Goal: Task Accomplishment & Management: Use online tool/utility

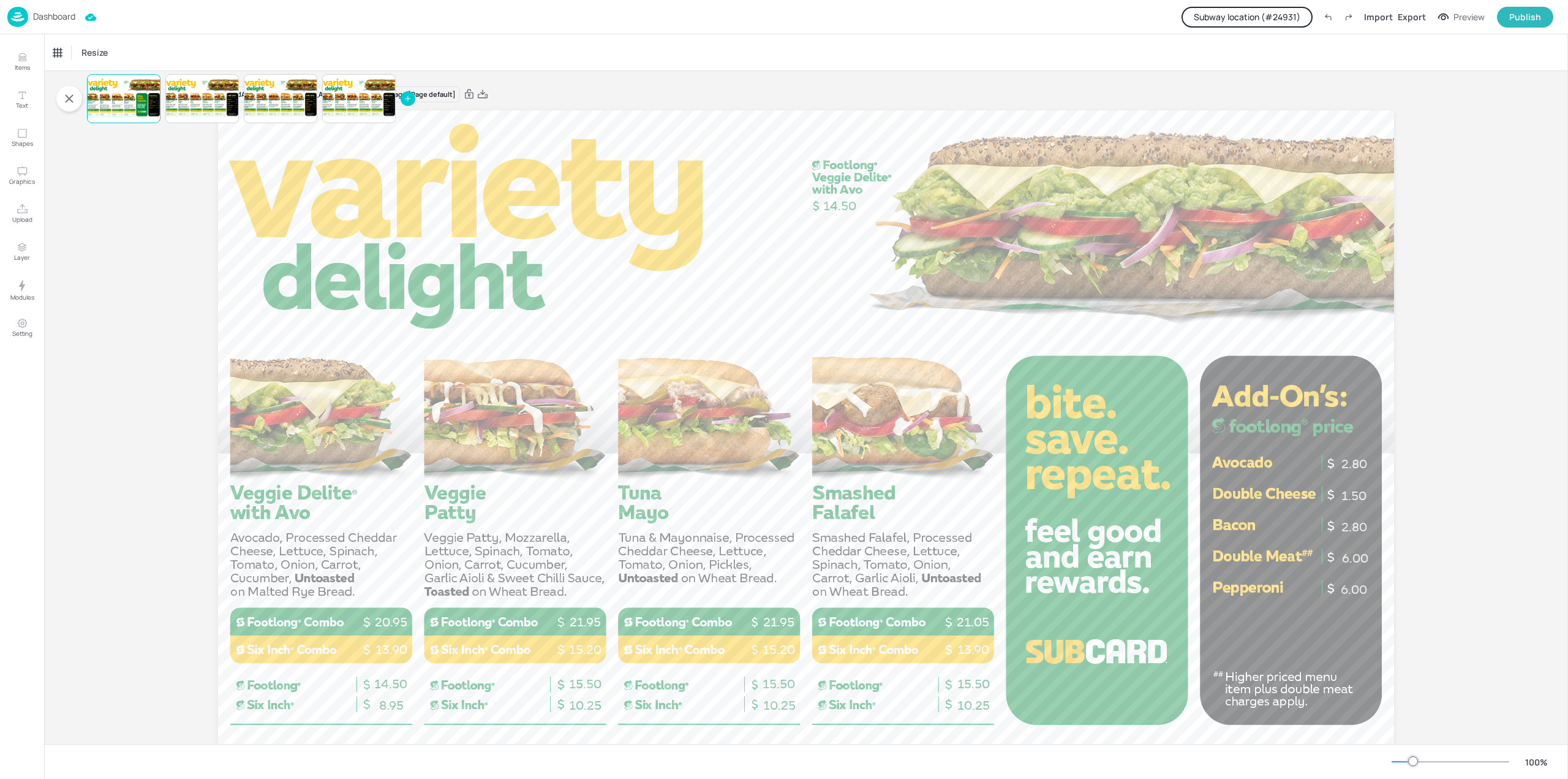
click at [1284, 12] on button "Subway location (# 24931 )" at bounding box center [1247, 17] width 131 height 21
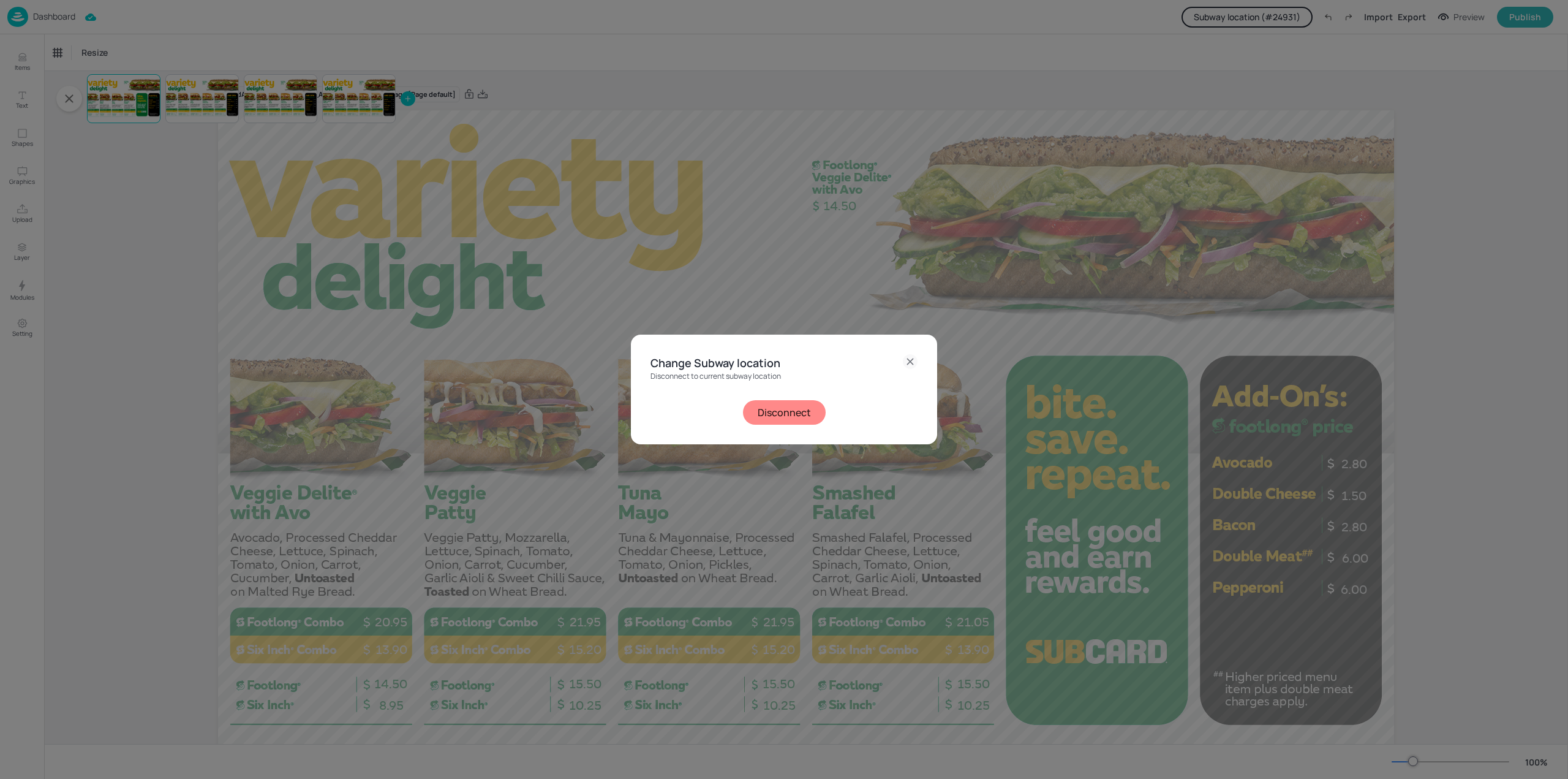
click at [798, 407] on button "Disconnect" at bounding box center [784, 412] width 83 height 25
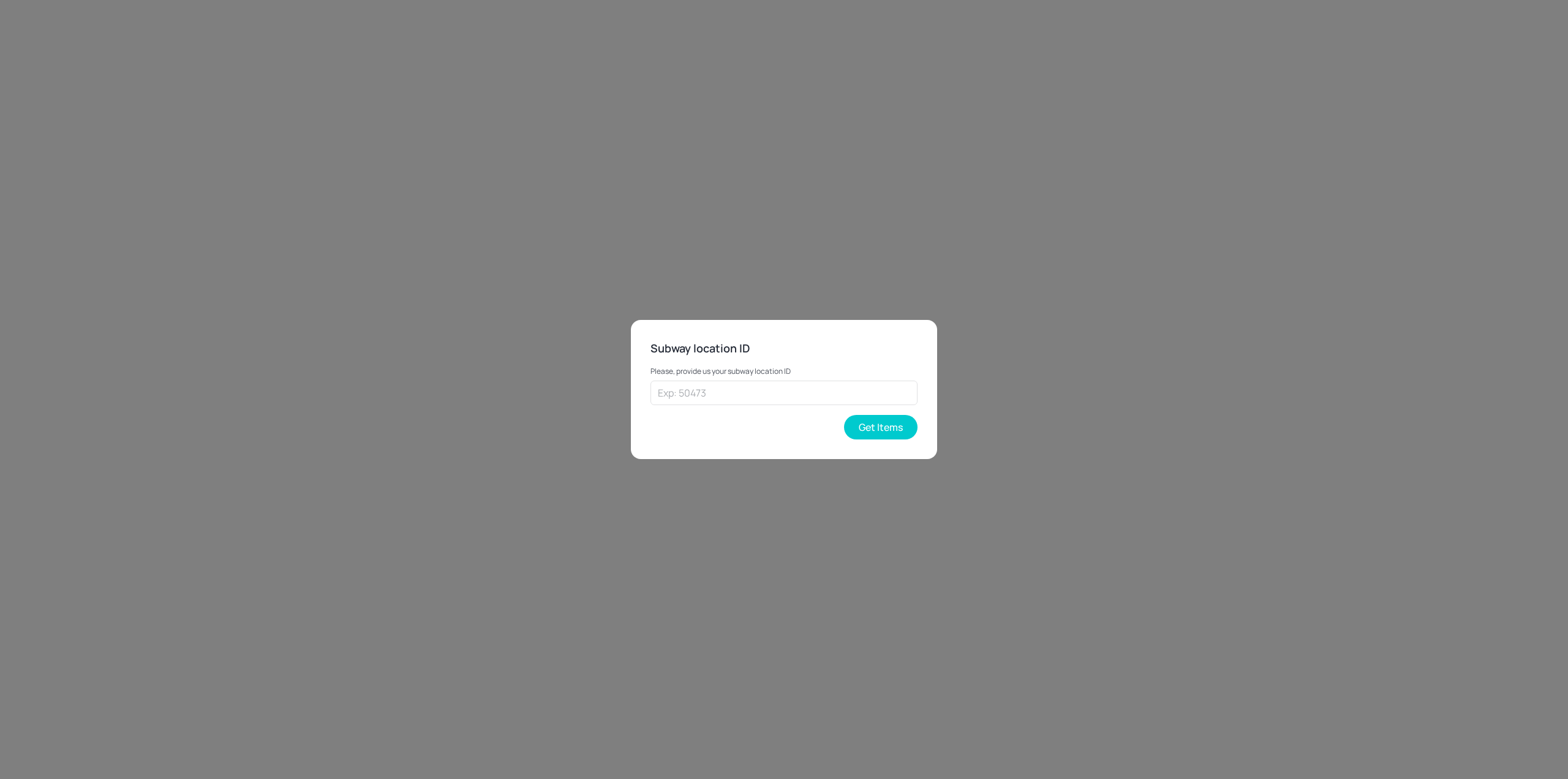
click at [869, 380] on div "Please, provide us your subway location ID ​" at bounding box center [784, 381] width 267 height 48
click at [878, 390] on input "text" at bounding box center [784, 393] width 267 height 25
type input "45862"
click at [884, 424] on button "Get Items" at bounding box center [880, 427] width 74 height 25
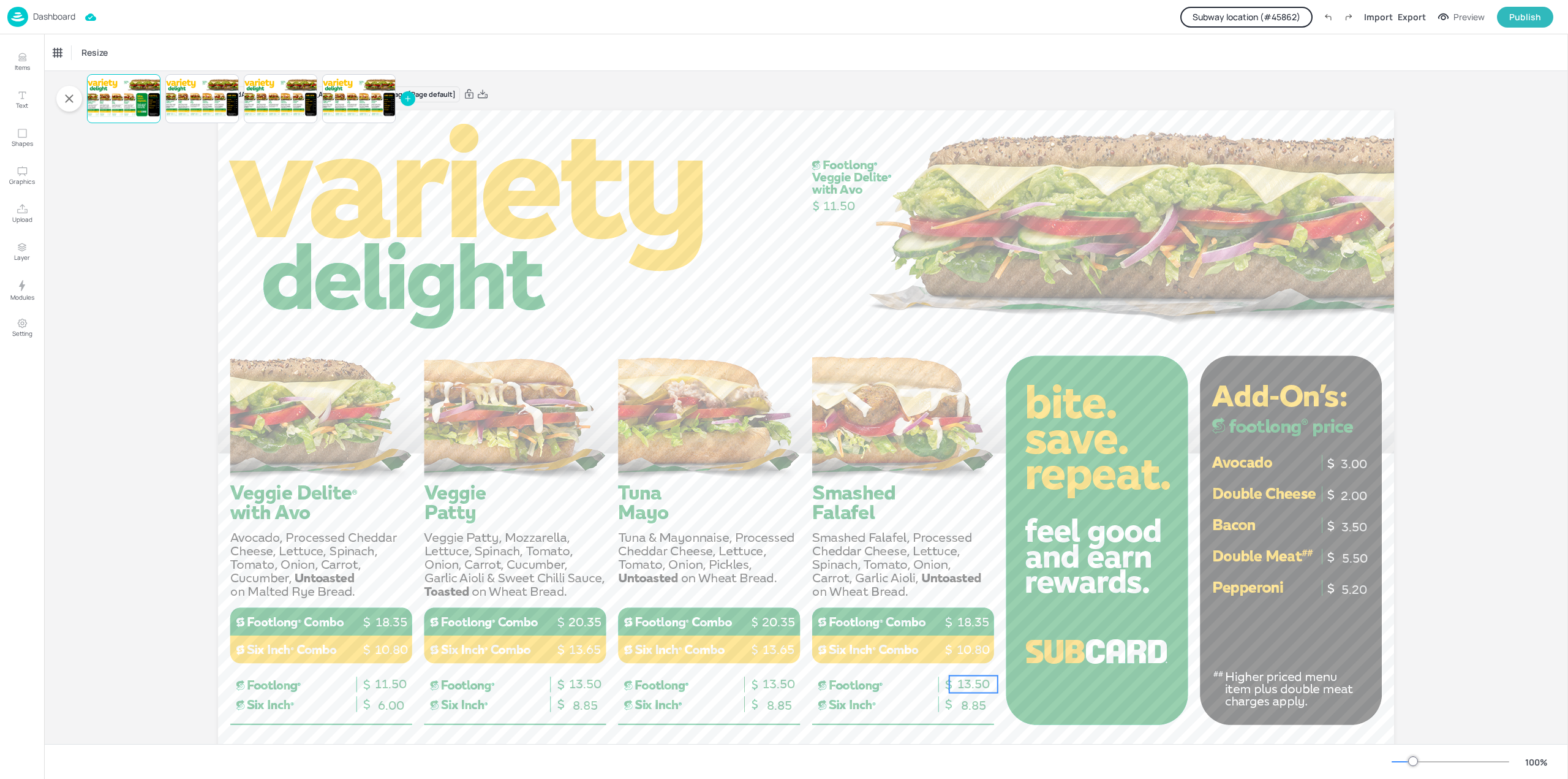
click at [966, 684] on span "13.50" at bounding box center [973, 684] width 33 height 15
click at [978, 703] on span "8.85" at bounding box center [974, 705] width 25 height 15
type input "20"
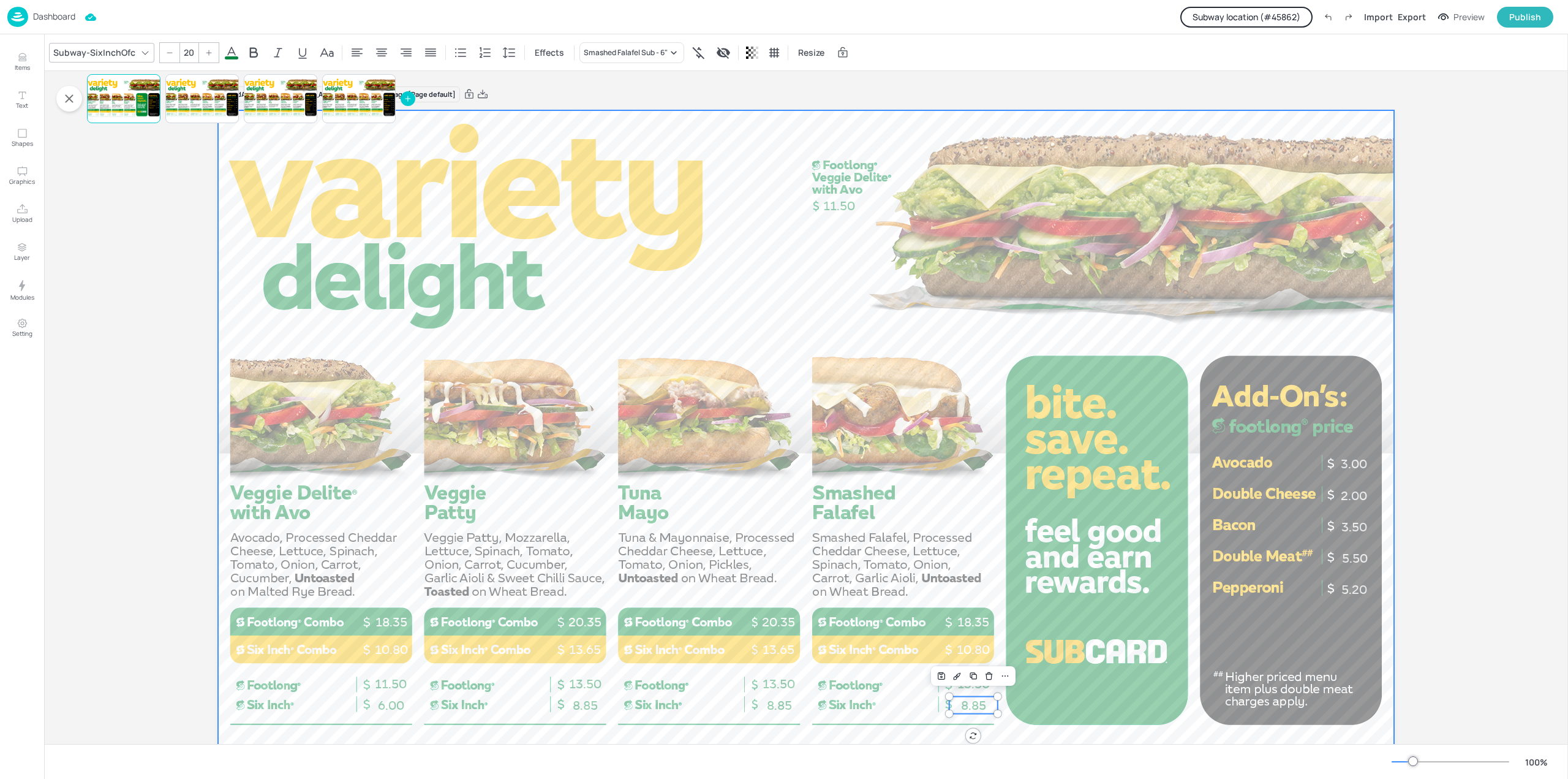
click at [987, 573] on div at bounding box center [805, 441] width 1176 height 662
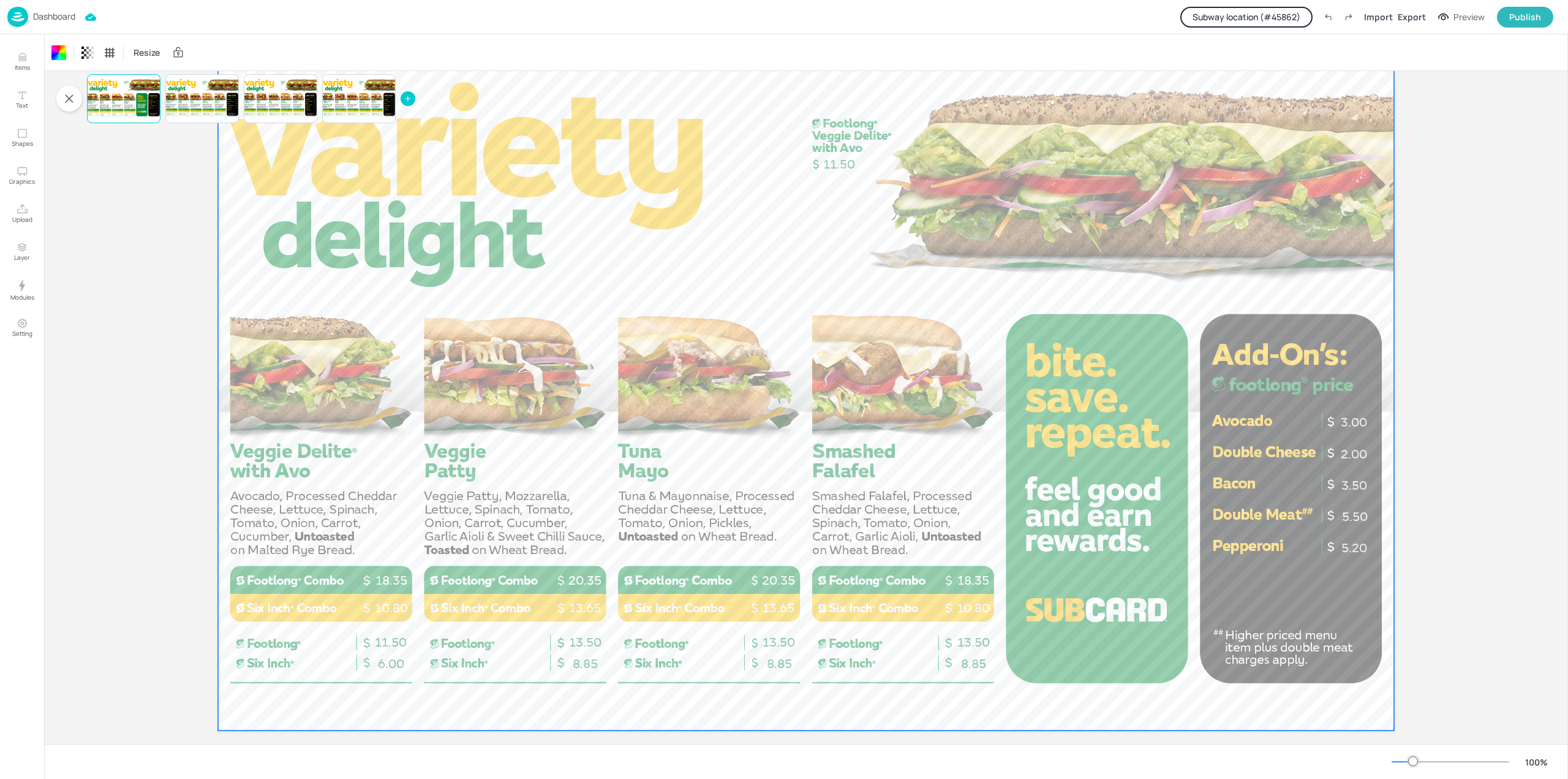
scroll to position [58, 0]
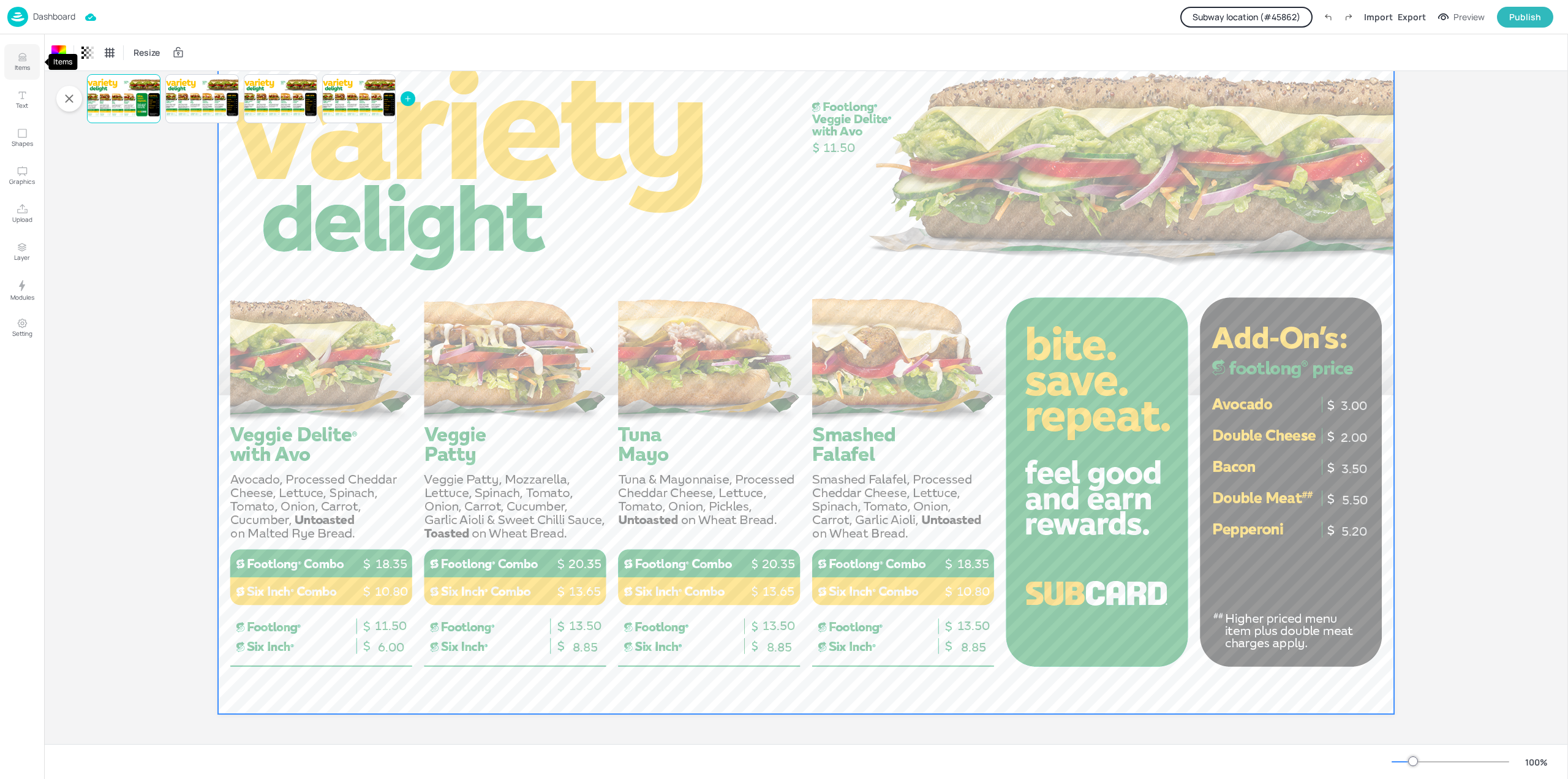
click at [18, 71] on p "Items" at bounding box center [22, 68] width 15 height 9
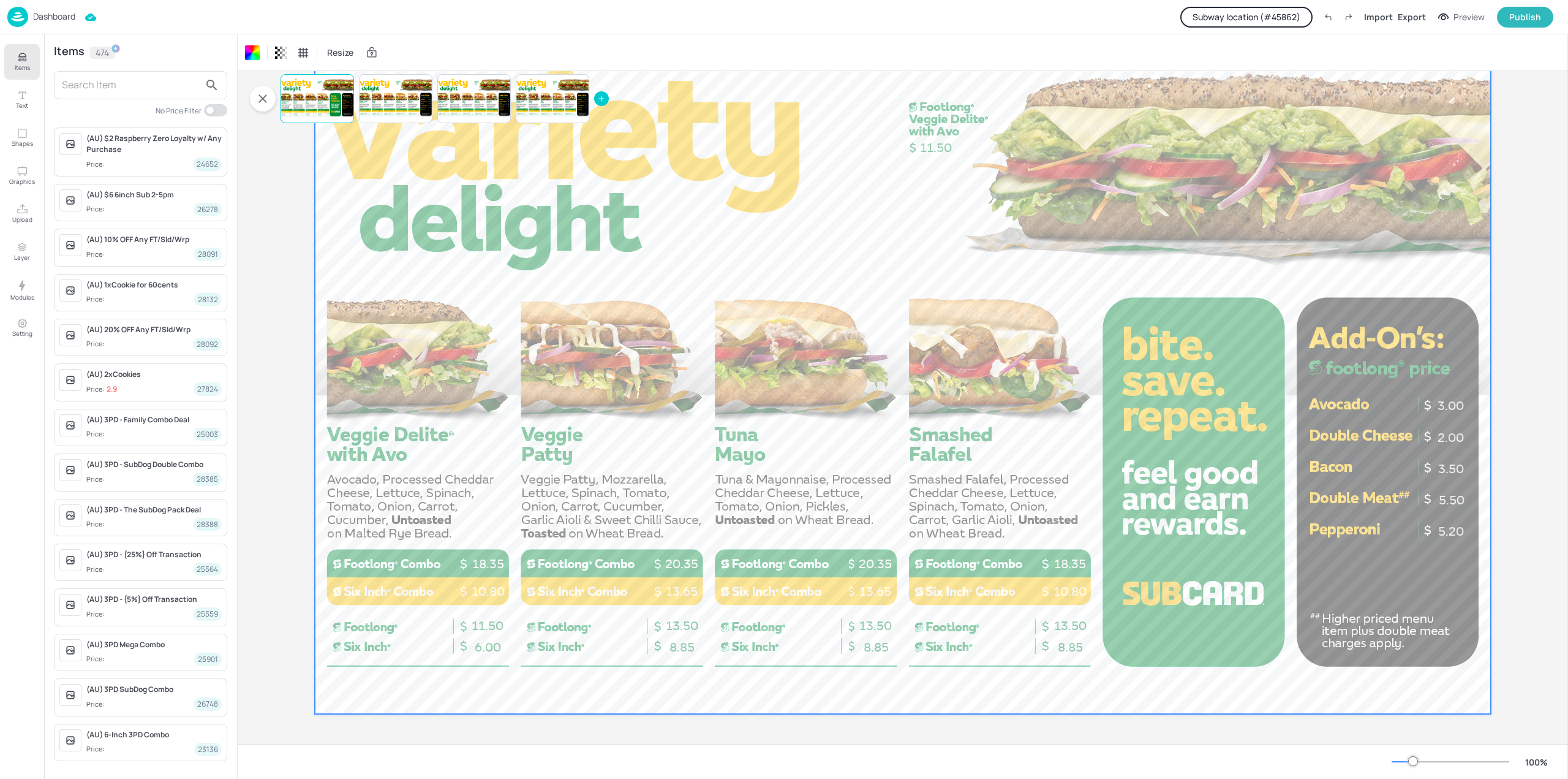
click at [13, 11] on img at bounding box center [17, 17] width 21 height 20
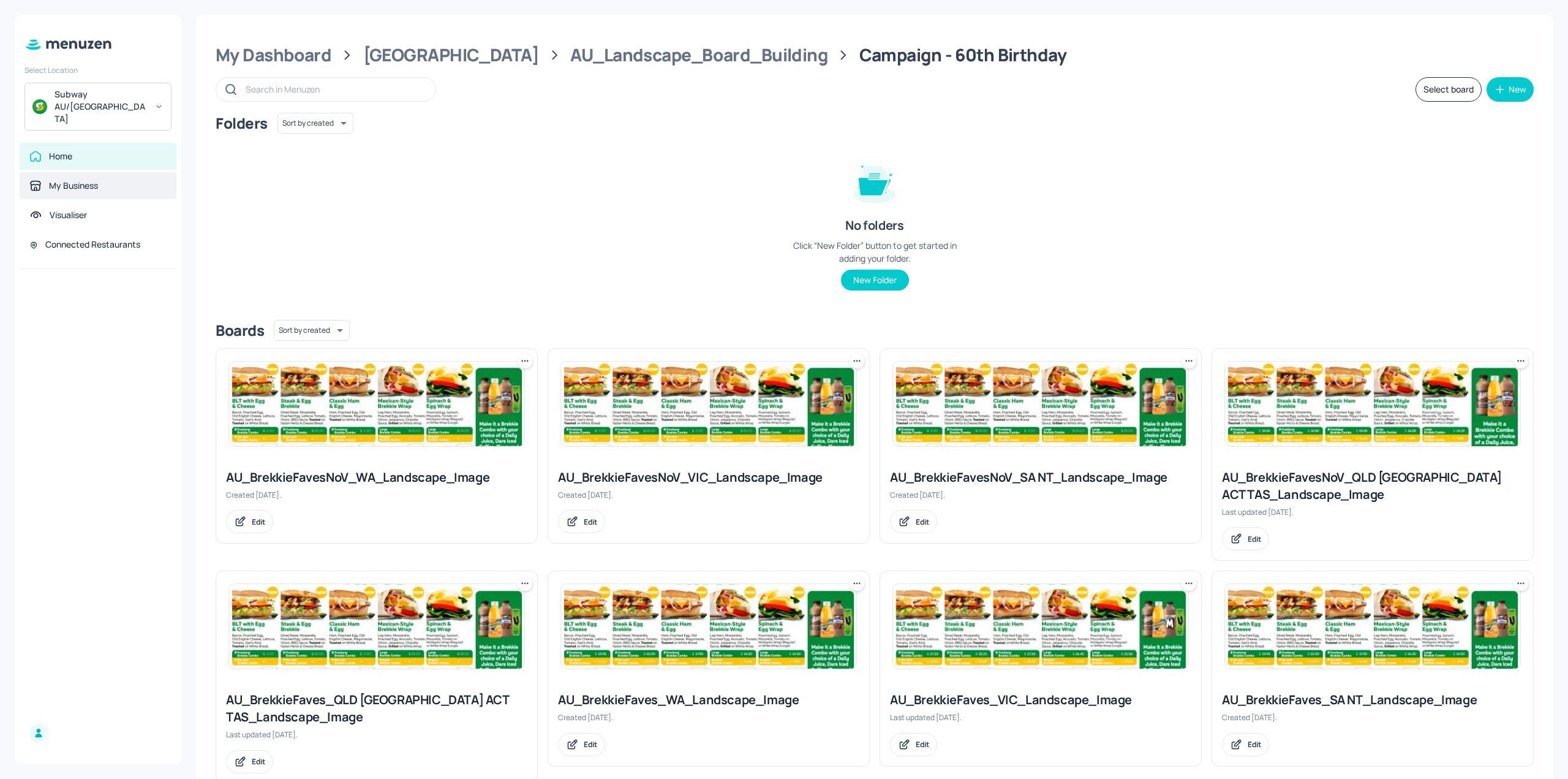
click at [79, 179] on div "My Business" at bounding box center [73, 185] width 49 height 12
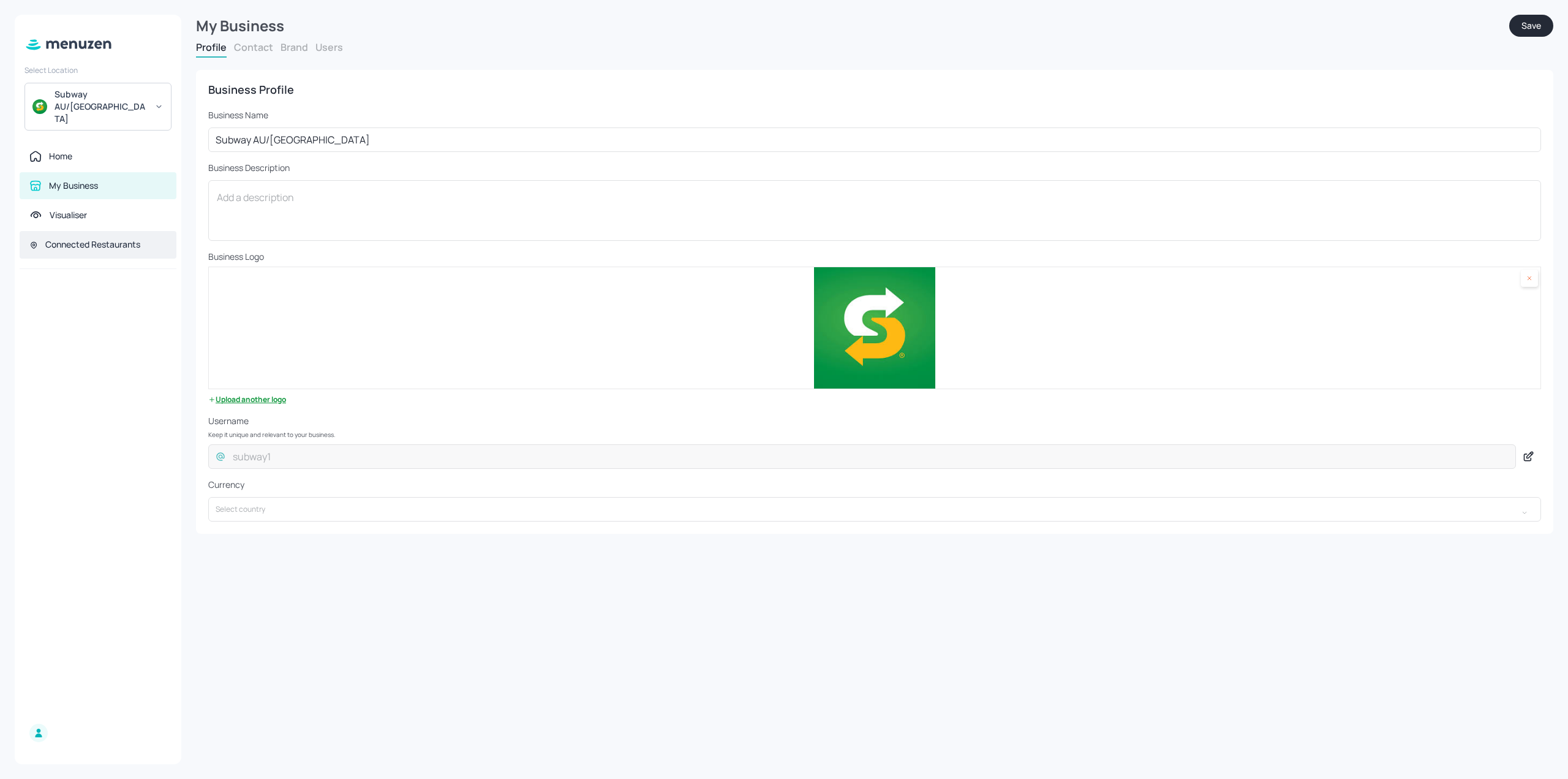
click at [101, 238] on div "Connected Restaurants" at bounding box center [92, 244] width 95 height 12
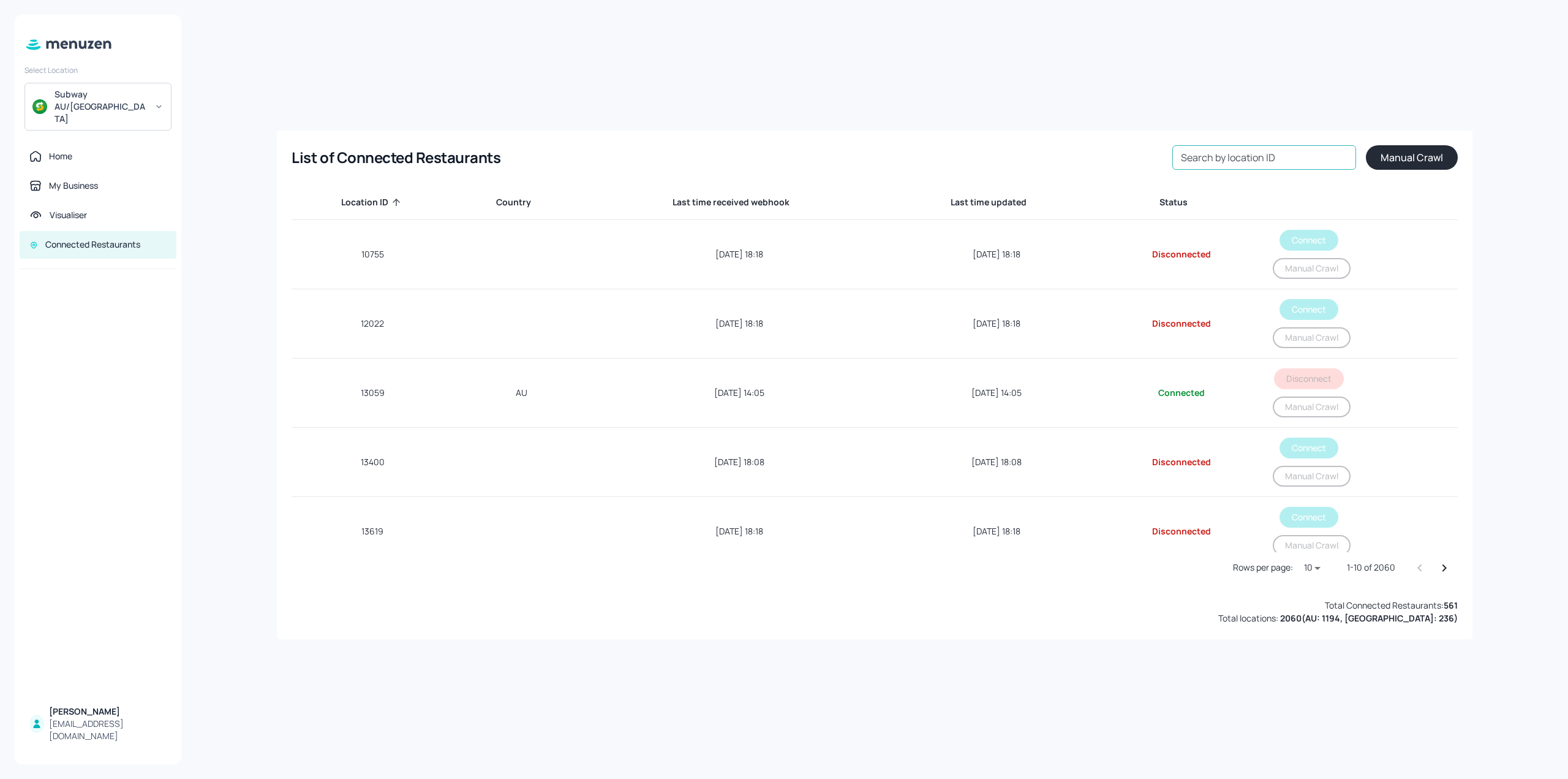
click at [1328, 160] on input "Search by location ID" at bounding box center [1264, 157] width 184 height 25
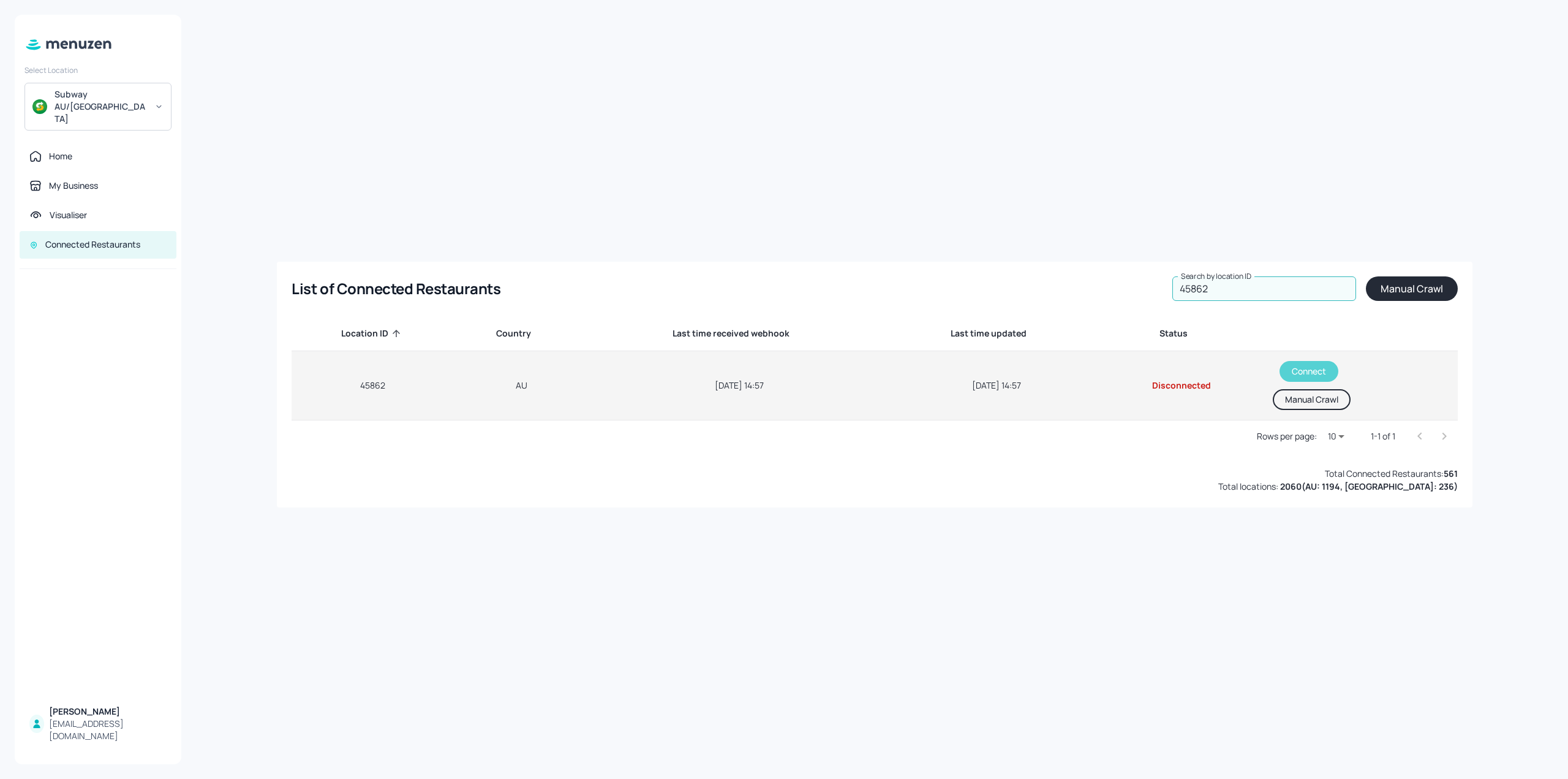
type input "45862"
click at [1304, 366] on button "Connect" at bounding box center [1309, 371] width 59 height 21
click at [1297, 398] on button "Manual Crawl" at bounding box center [1307, 399] width 78 height 21
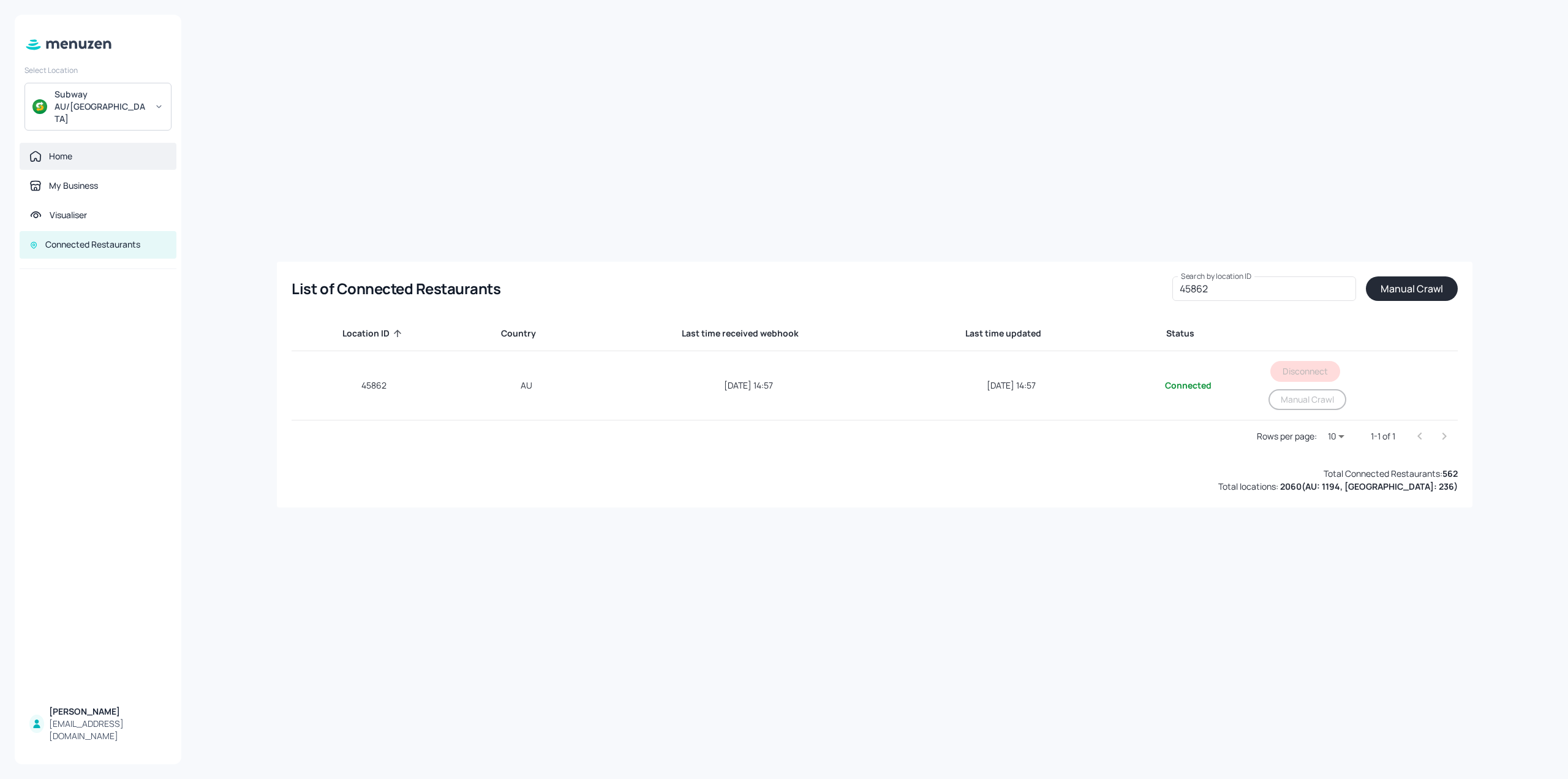
click at [66, 150] on div "Home" at bounding box center [60, 156] width 23 height 12
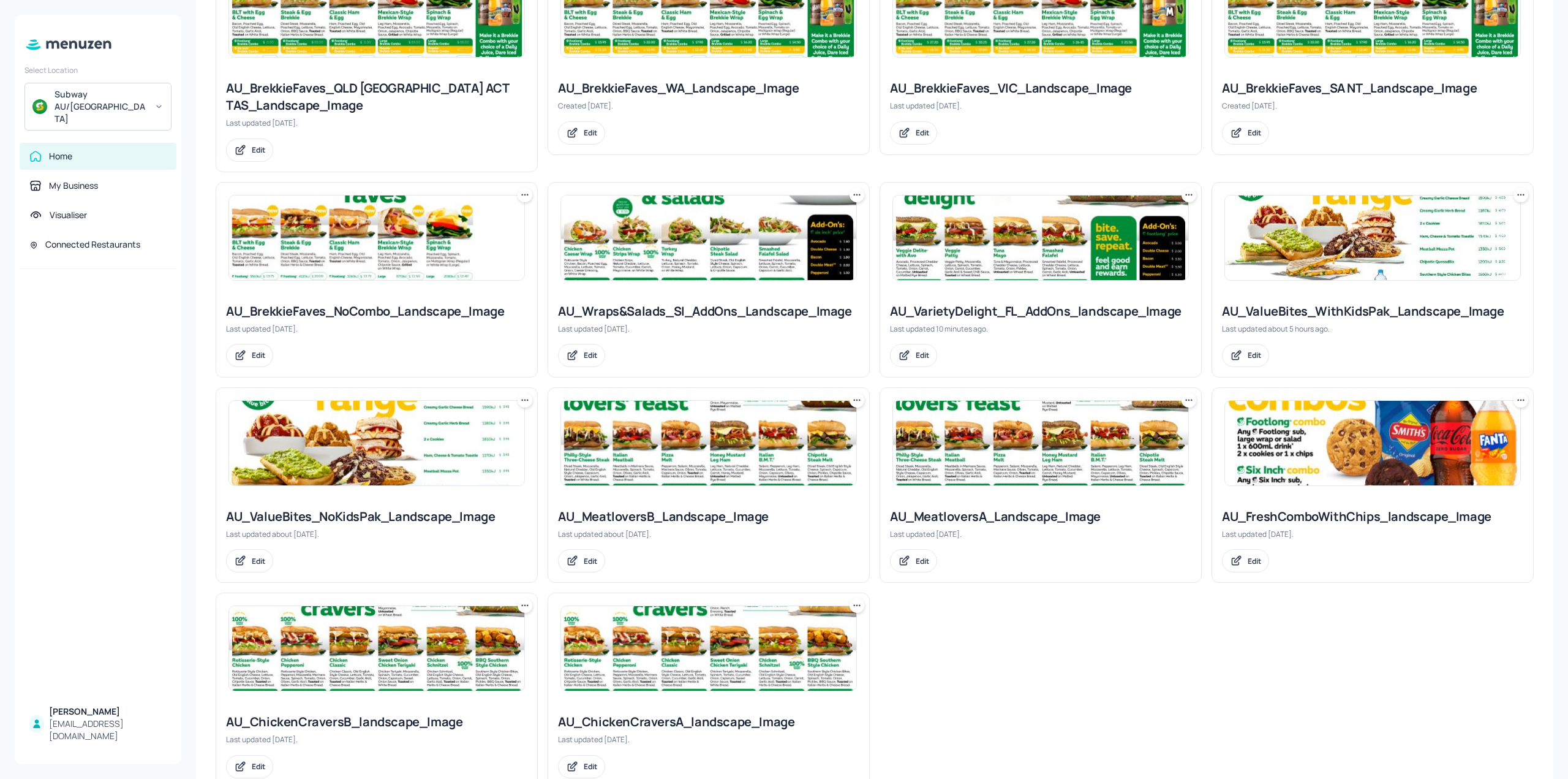
scroll to position [613, 0]
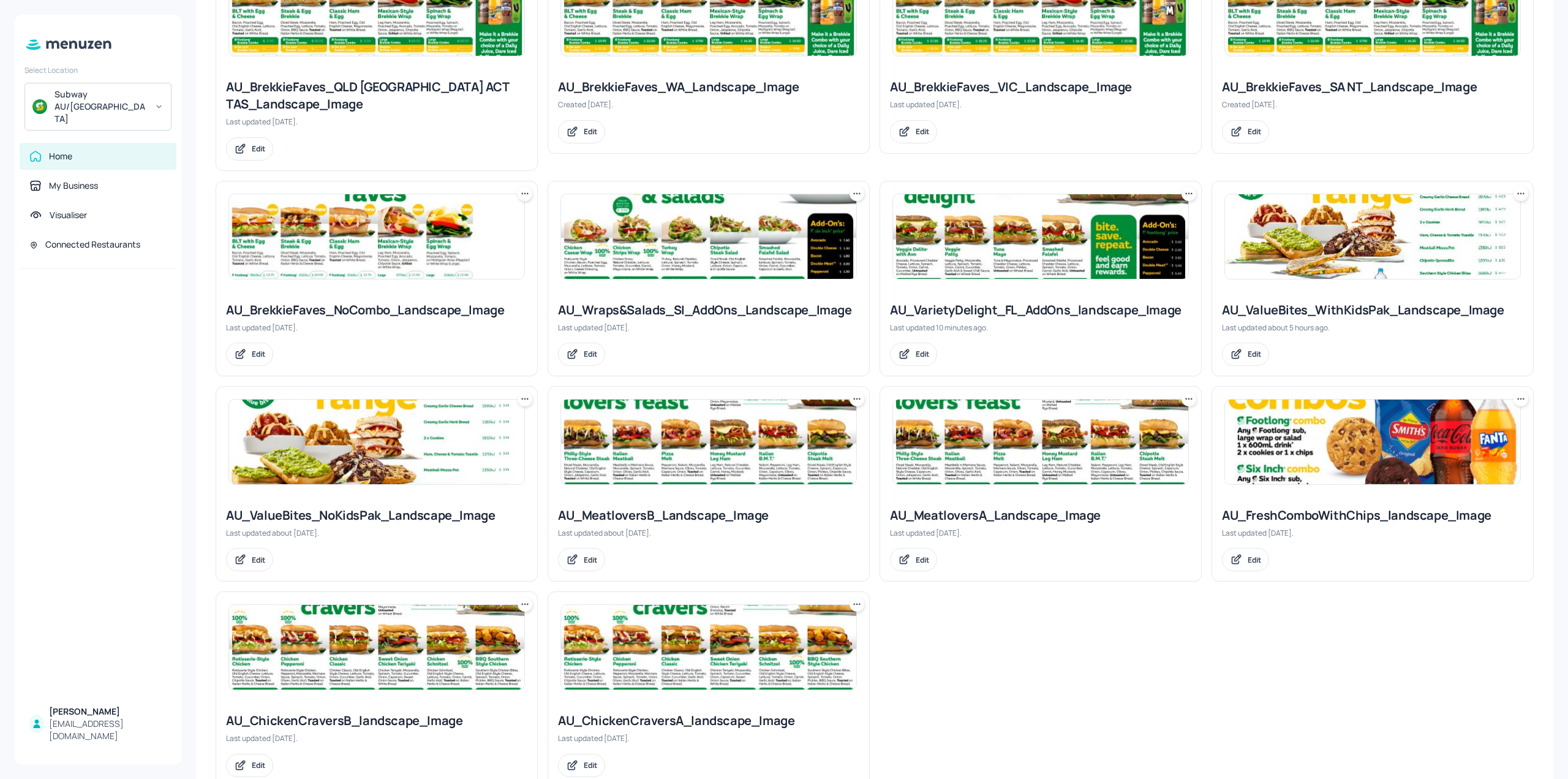
click at [1020, 243] on img at bounding box center [1040, 237] width 295 height 85
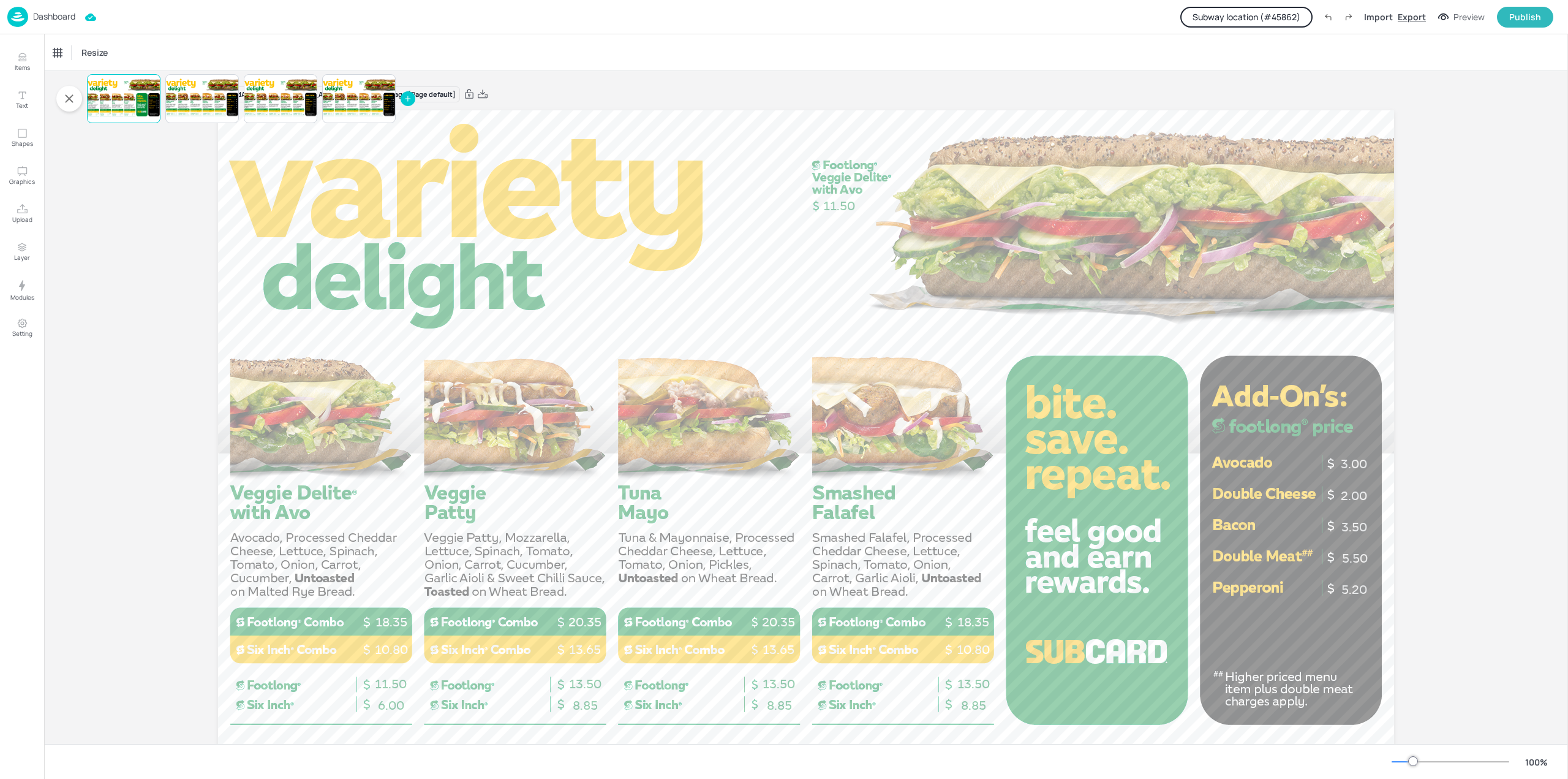
click at [1414, 15] on div "Export" at bounding box center [1411, 17] width 28 height 13
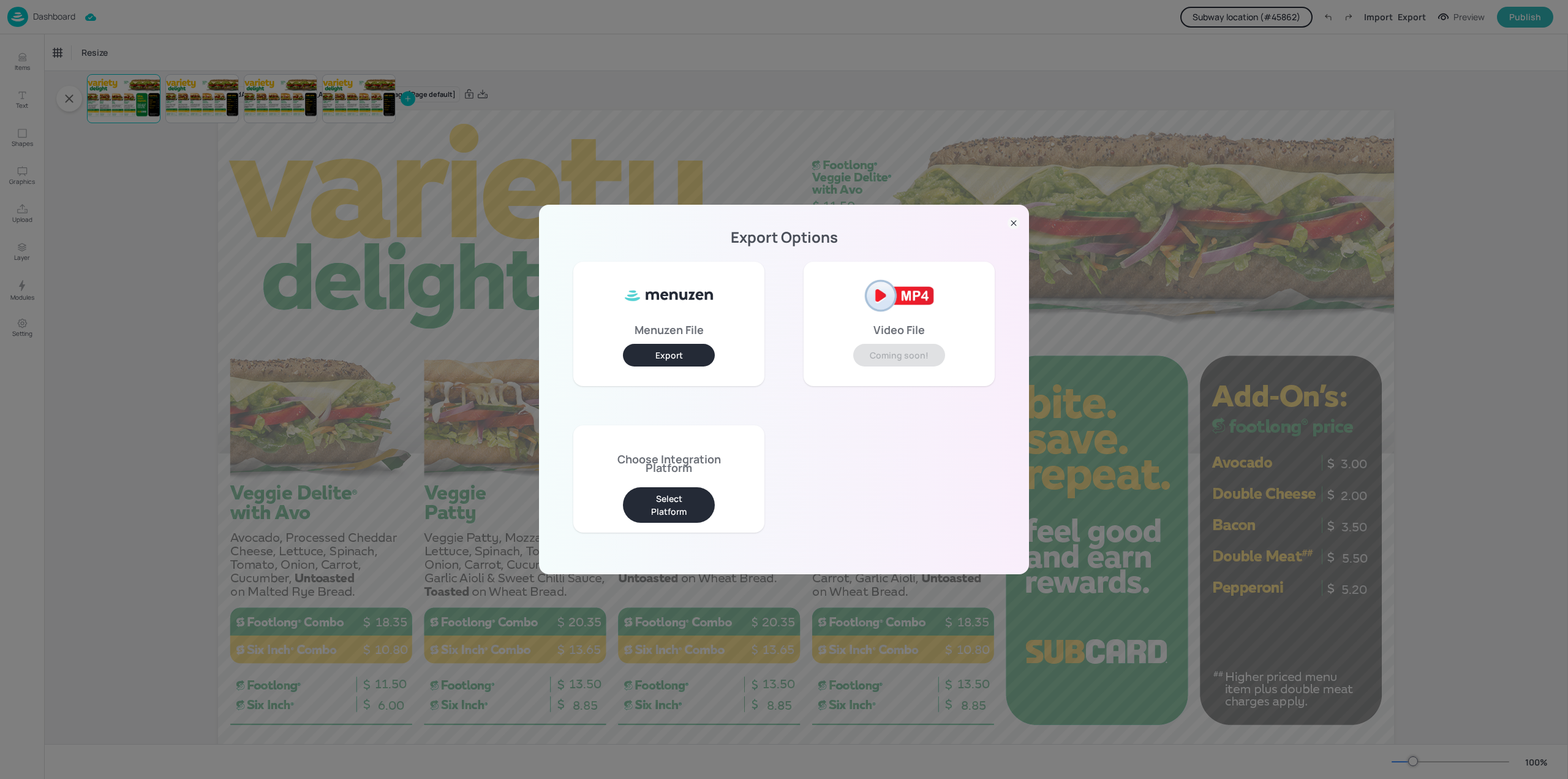
click at [679, 355] on button "Export" at bounding box center [669, 355] width 92 height 23
click at [666, 509] on button "Select Platform" at bounding box center [669, 505] width 92 height 36
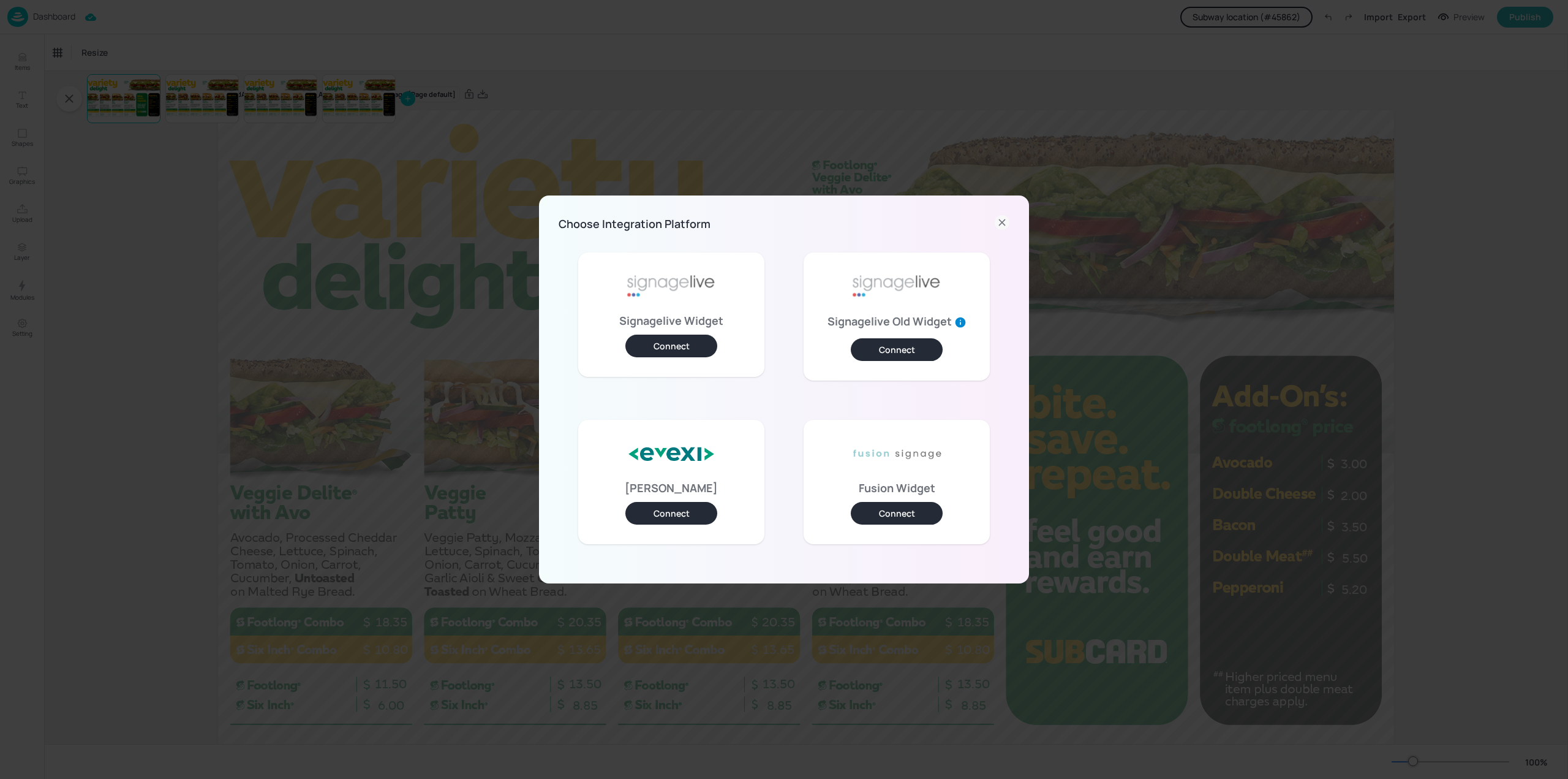
click at [905, 350] on button "Connect" at bounding box center [897, 349] width 92 height 23
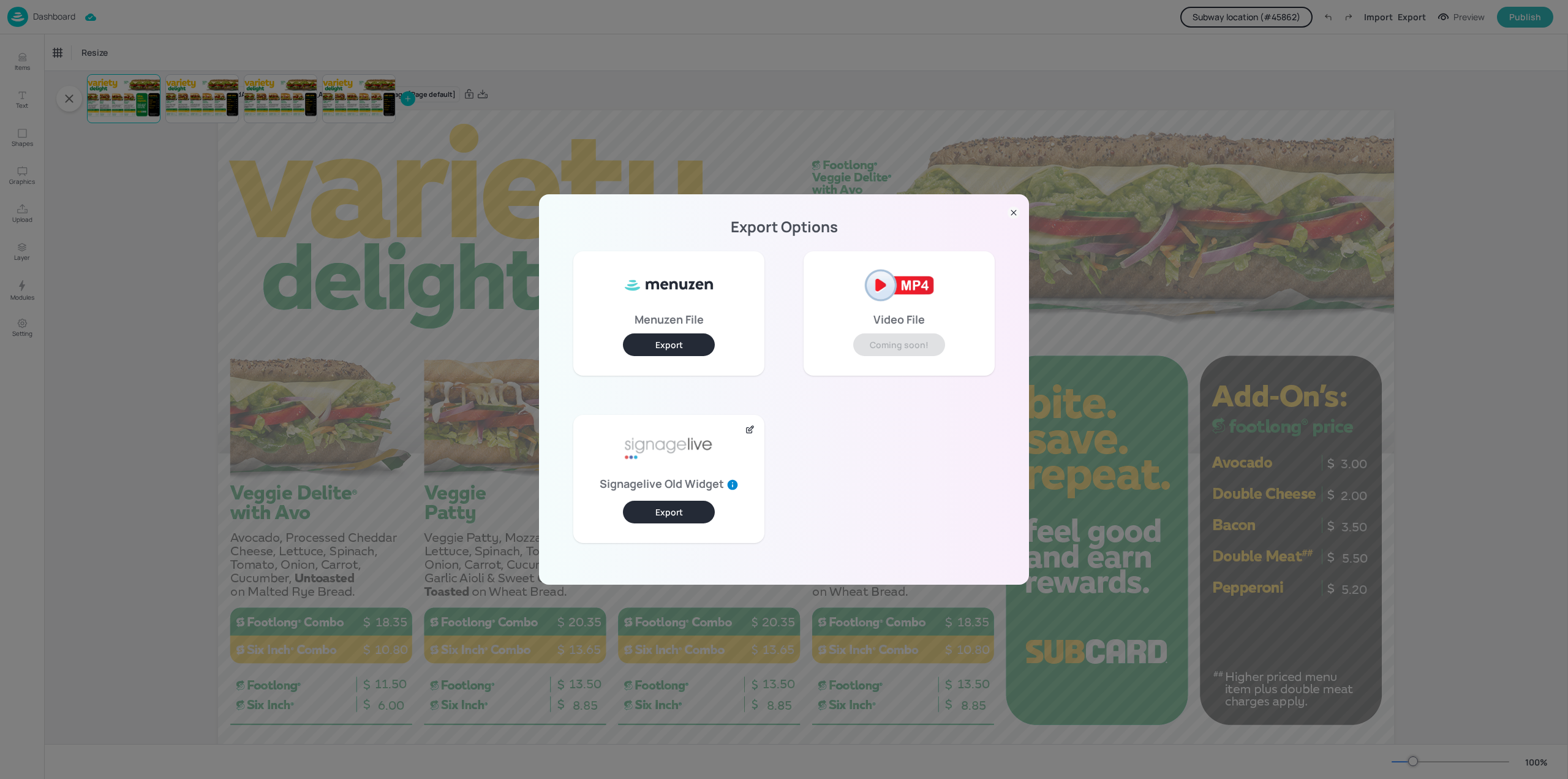
click at [1015, 214] on icon at bounding box center [1013, 212] width 12 height 12
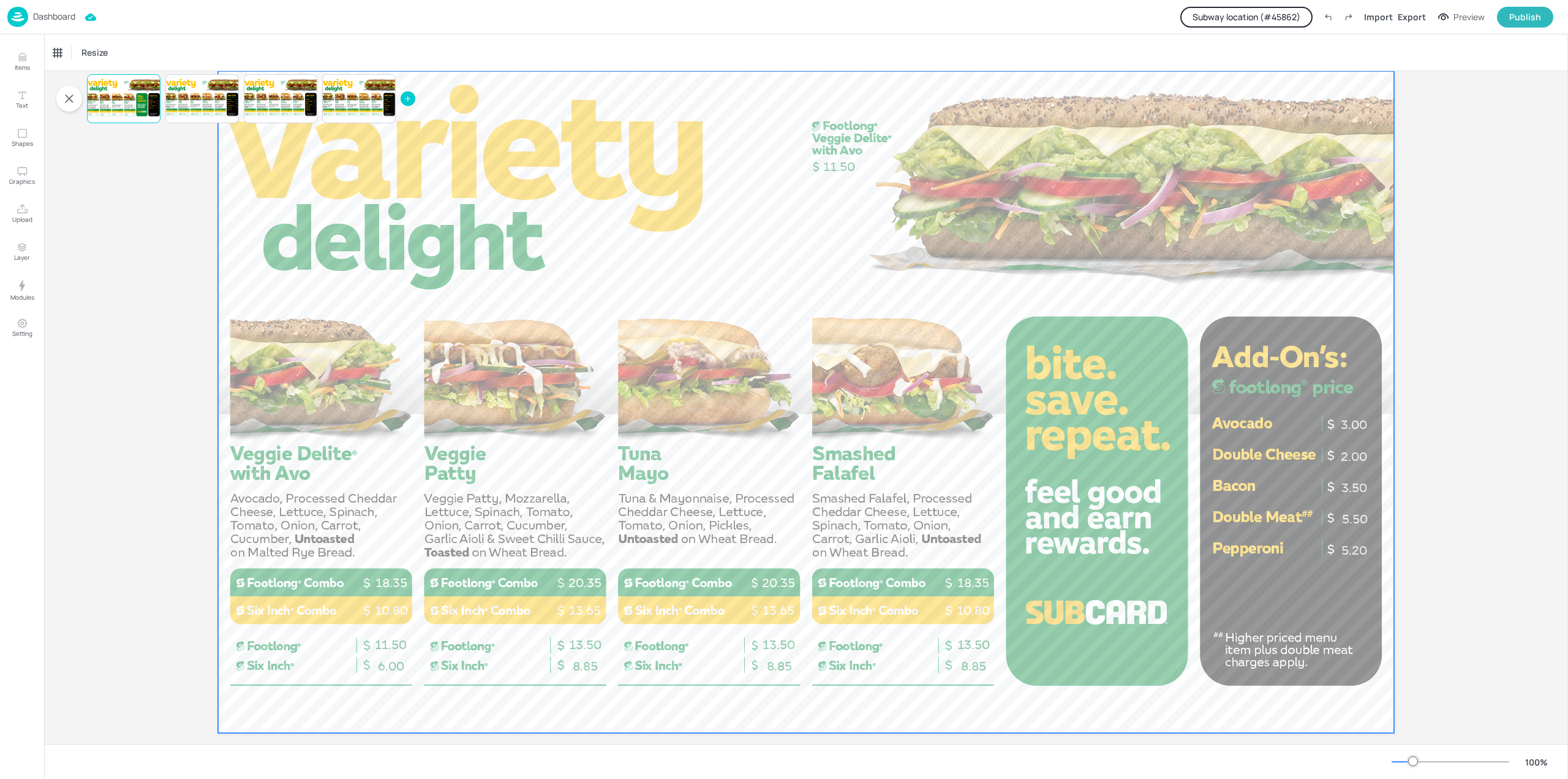
scroll to position [58, 0]
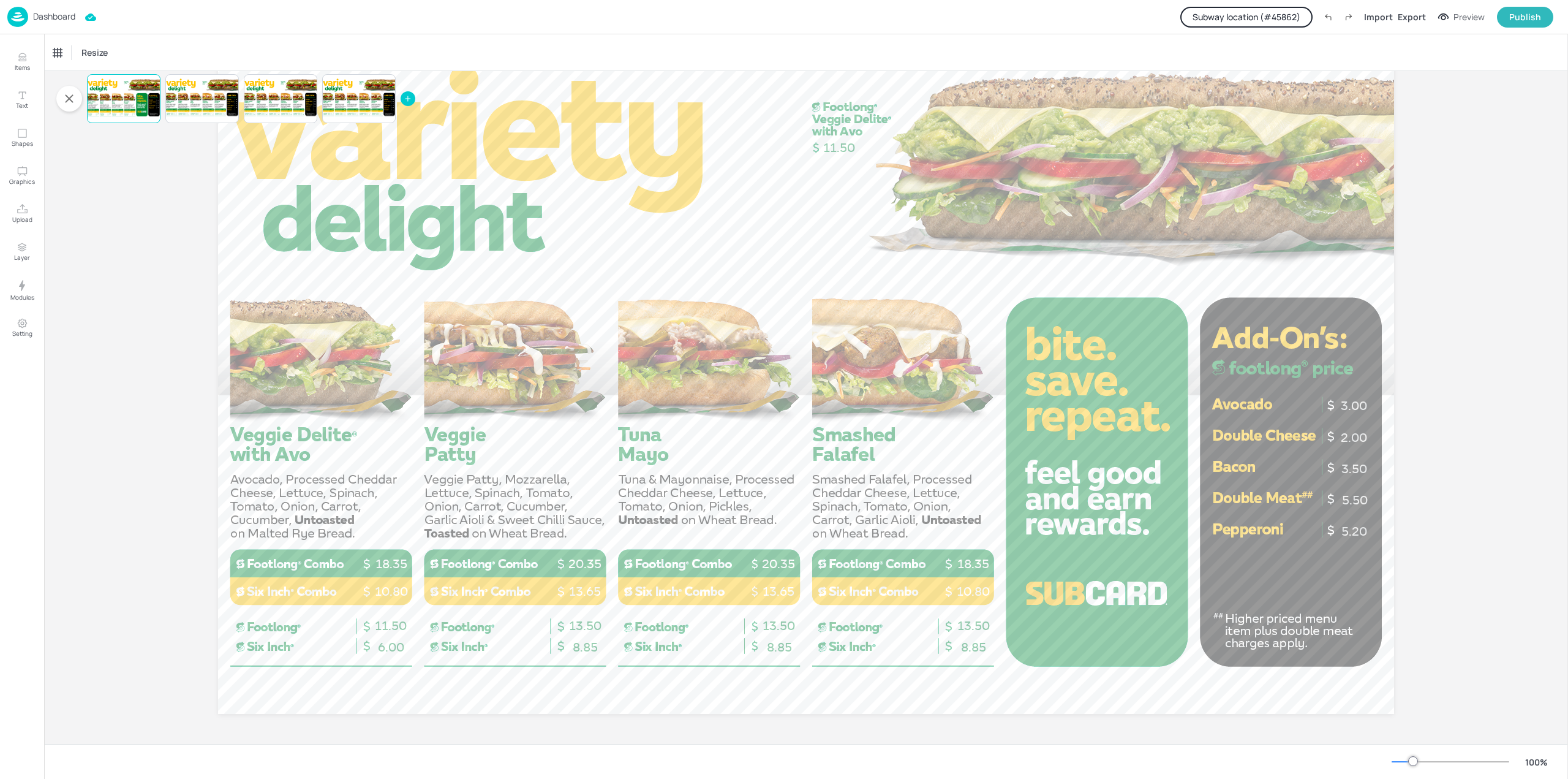
click at [44, 21] on p "Dashboard" at bounding box center [54, 17] width 42 height 9
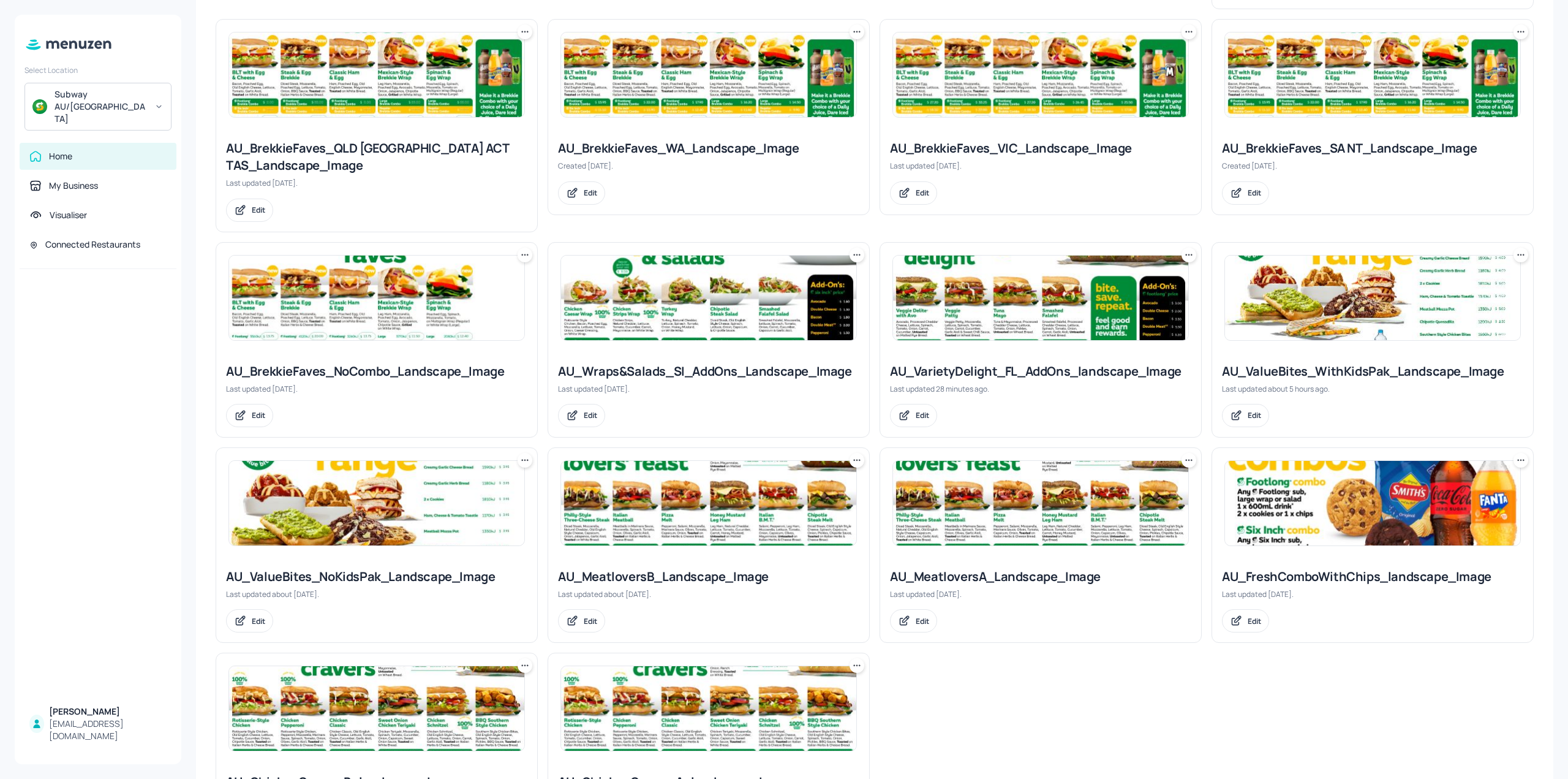
scroll to position [646, 0]
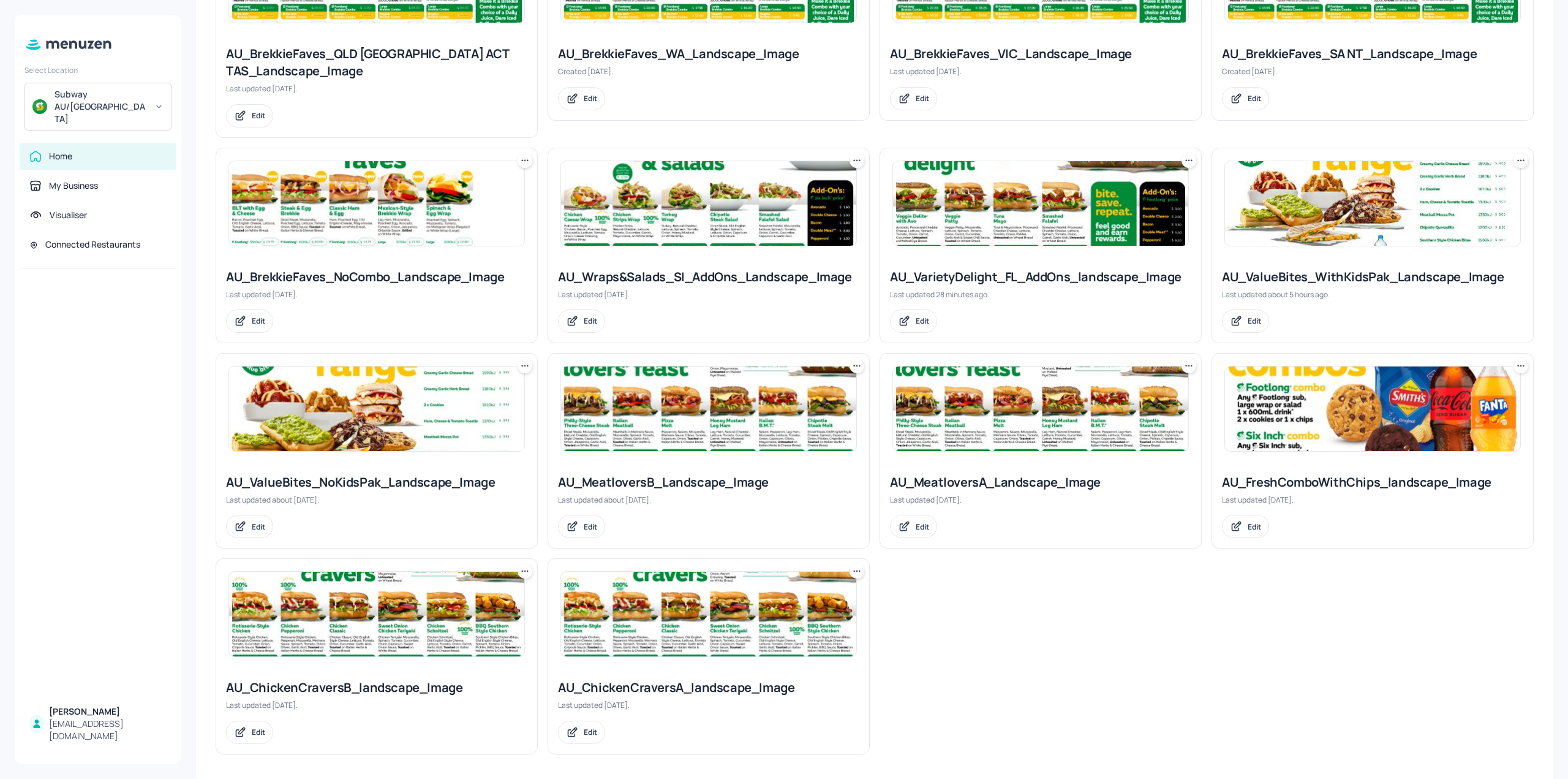
click at [1320, 206] on img at bounding box center [1372, 203] width 295 height 85
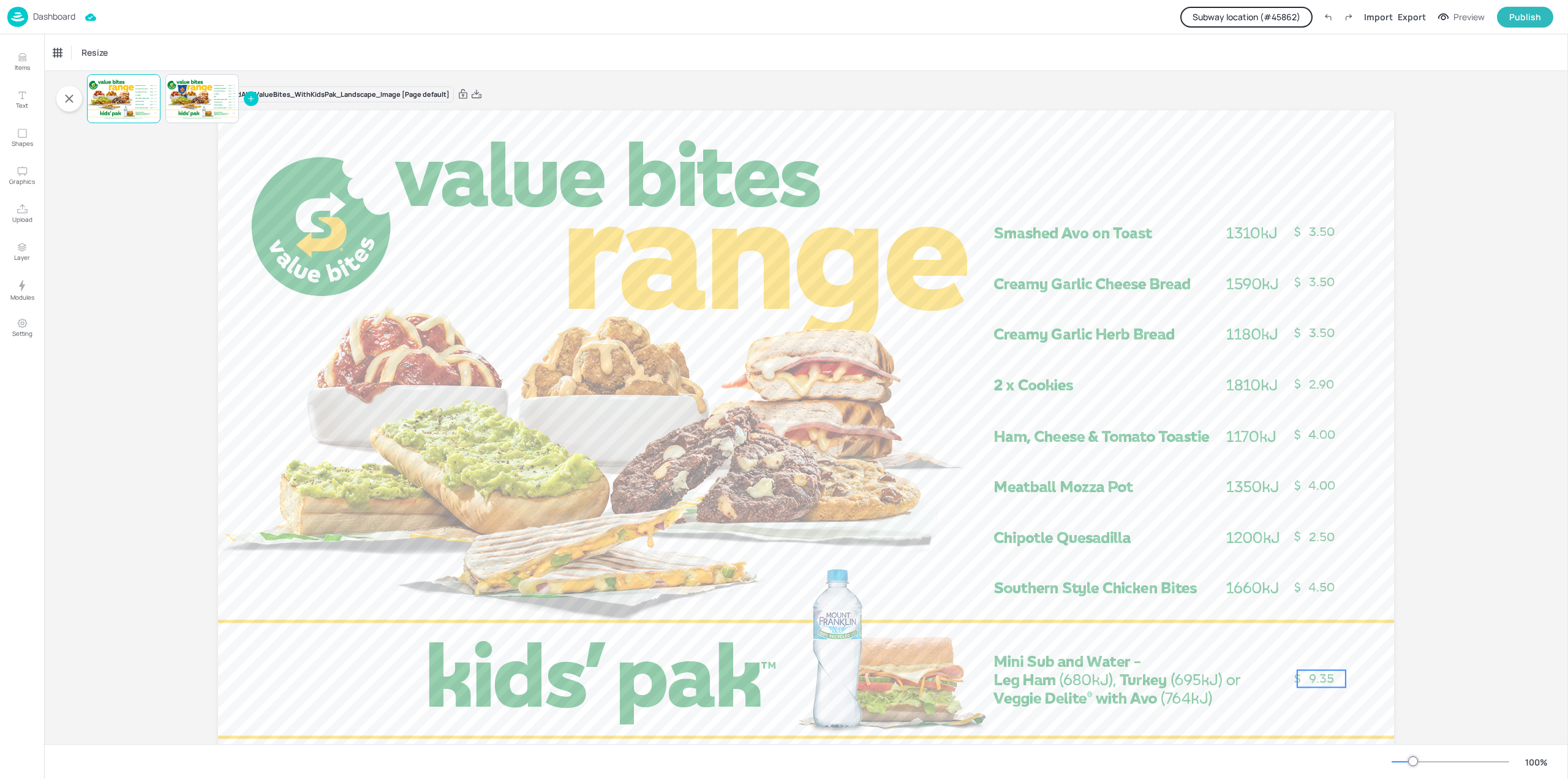
click at [1324, 681] on span "9.35" at bounding box center [1321, 678] width 25 height 15
